Goal: Find contact information: Find contact information

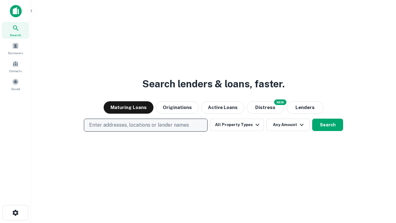
click at [145, 125] on p "Enter addresses, locations or lender names" at bounding box center [139, 124] width 100 height 7
type input "**********"
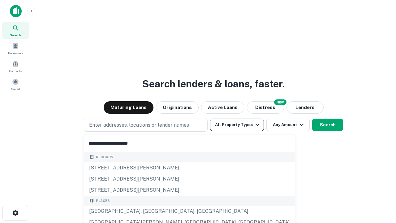
click at [148, 211] on div "Santa Monica, CA, USA" at bounding box center [189, 210] width 211 height 11
click at [237, 125] on button "All Property Types" at bounding box center [237, 125] width 54 height 12
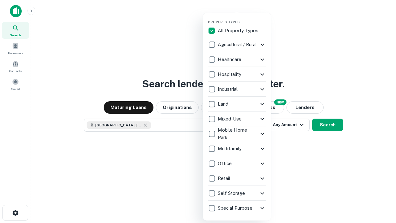
click at [242, 18] on button "button" at bounding box center [242, 18] width 68 height 0
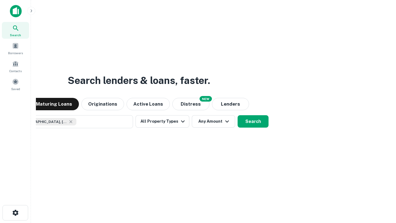
scroll to position [10, 0]
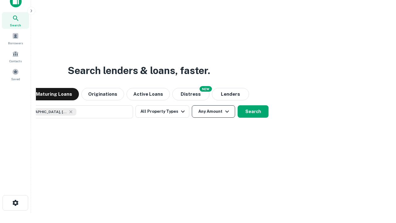
click at [192, 105] on button "Any Amount" at bounding box center [213, 111] width 43 height 12
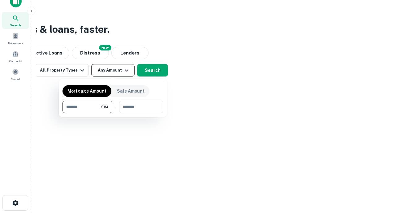
type input "*******"
click at [113, 113] on button "button" at bounding box center [113, 113] width 101 height 0
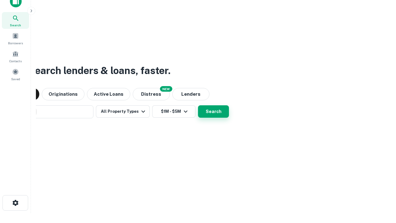
click at [198, 105] on button "Search" at bounding box center [213, 111] width 31 height 12
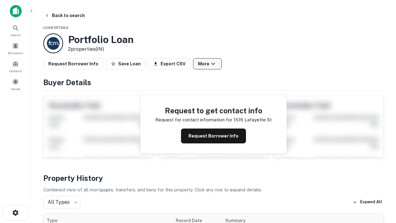
click at [207, 64] on button "More" at bounding box center [207, 63] width 29 height 11
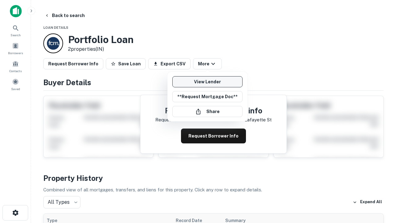
click at [207, 82] on link "View Lender" at bounding box center [207, 81] width 70 height 11
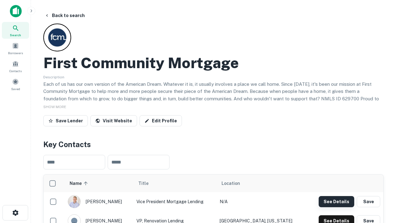
click at [336, 201] on button "See Details" at bounding box center [337, 201] width 36 height 11
click at [15, 213] on icon "button" at bounding box center [15, 212] width 7 height 7
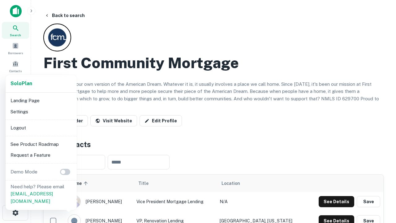
click at [41, 127] on li "Logout" at bounding box center [41, 127] width 66 height 11
